Goal: Information Seeking & Learning: Learn about a topic

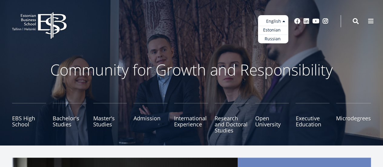
click at [270, 31] on link "Estonian" at bounding box center [273, 30] width 30 height 9
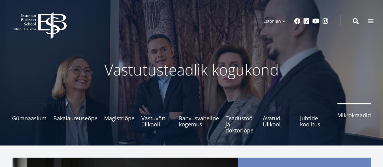
click at [344, 116] on span "Mikrokraadid" at bounding box center [354, 115] width 34 height 6
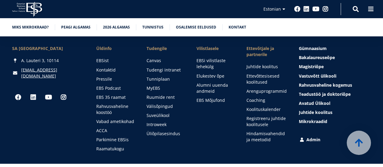
scroll to position [2809, 0]
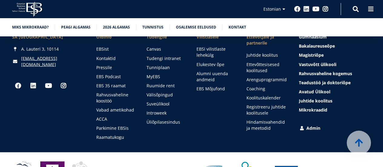
click at [62, 9] on div "EBS Logo Created with Sketch. Kasutaja konto menüü Admin Estonian Estonian Engl…" at bounding box center [191, 9] width 383 height 18
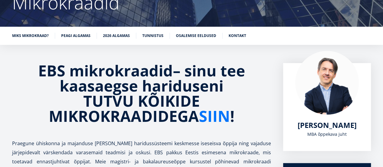
scroll to position [73, 0]
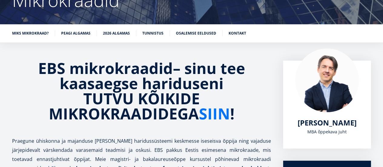
click at [219, 116] on link "SIIN" at bounding box center [214, 113] width 31 height 15
